Goal: Check status: Check status

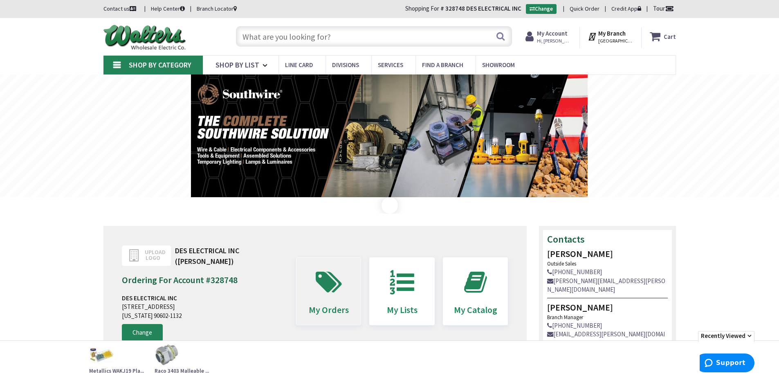
click at [314, 284] on icon at bounding box center [329, 282] width 34 height 25
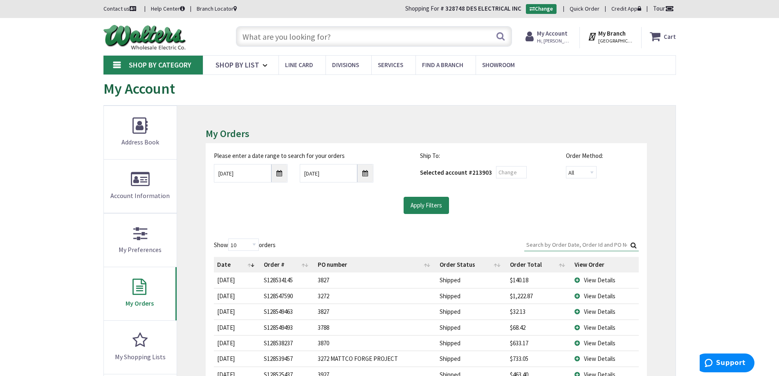
click at [563, 243] on input "Search:" at bounding box center [581, 244] width 115 height 12
click at [543, 241] on input "Search:" at bounding box center [581, 244] width 115 height 12
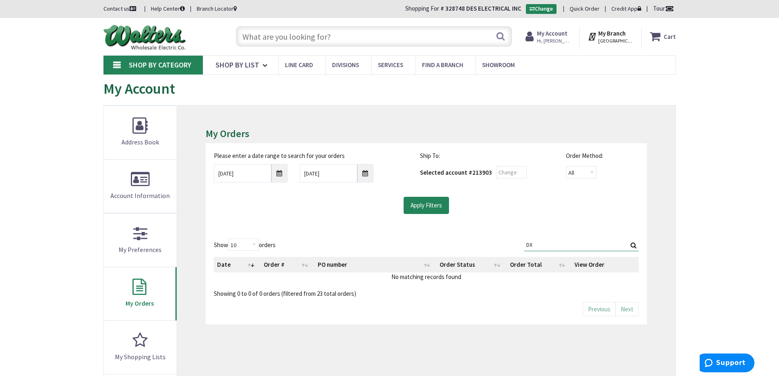
type input "D"
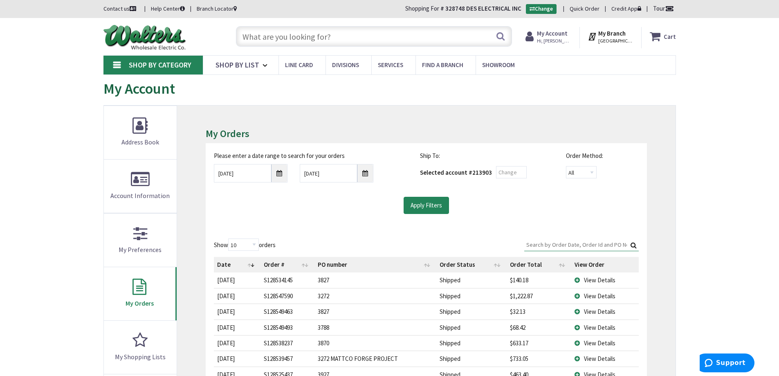
paste input "S128509327.001"
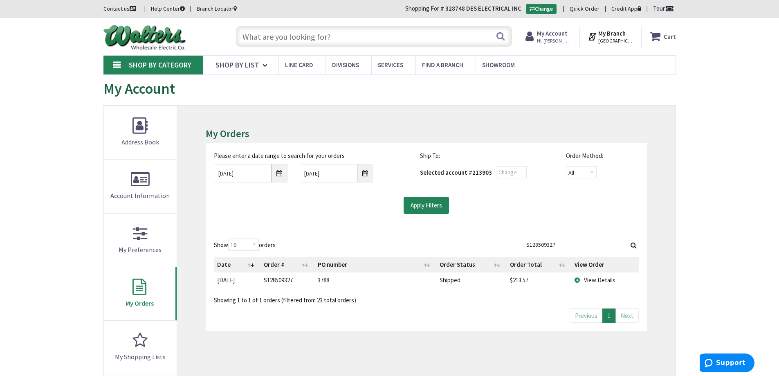
type input "S128509327"
click at [588, 281] on span "View Details" at bounding box center [599, 280] width 31 height 8
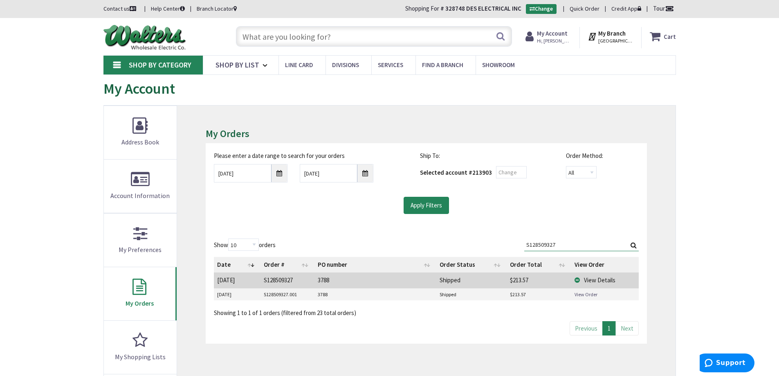
click at [589, 294] on link "View Order" at bounding box center [586, 294] width 23 height 7
